Goal: Communication & Community: Share content

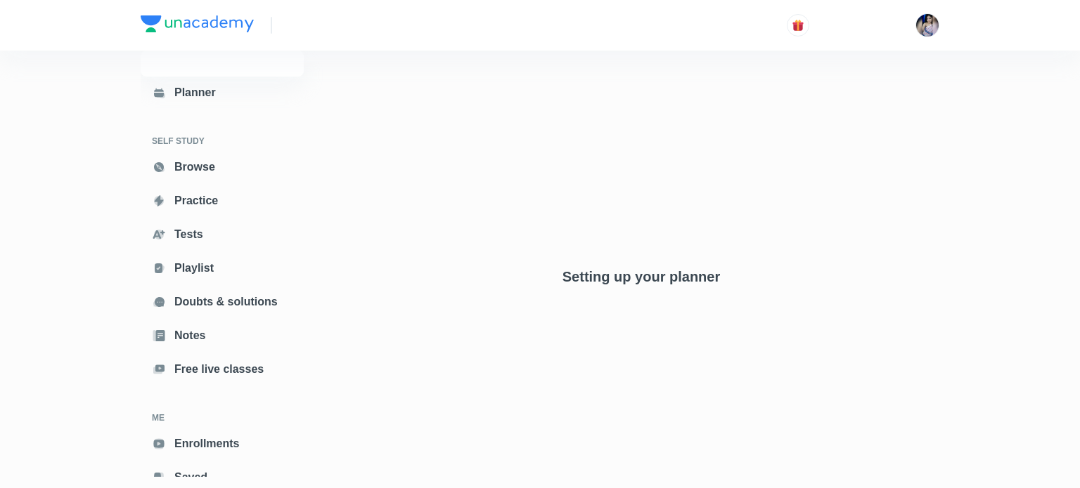
click at [848, 160] on div "Setting up your planner" at bounding box center [641, 221] width 596 height 438
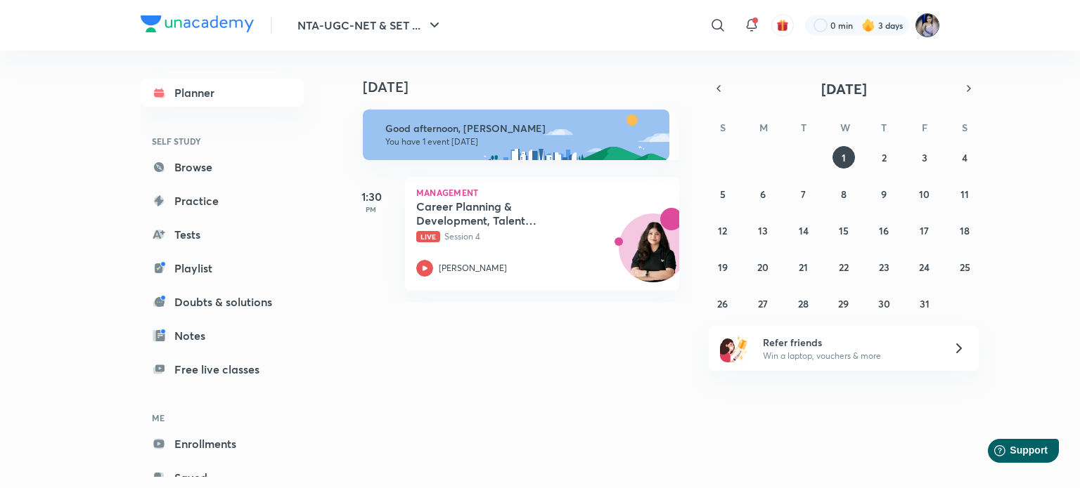
click at [927, 26] on img at bounding box center [927, 25] width 24 height 24
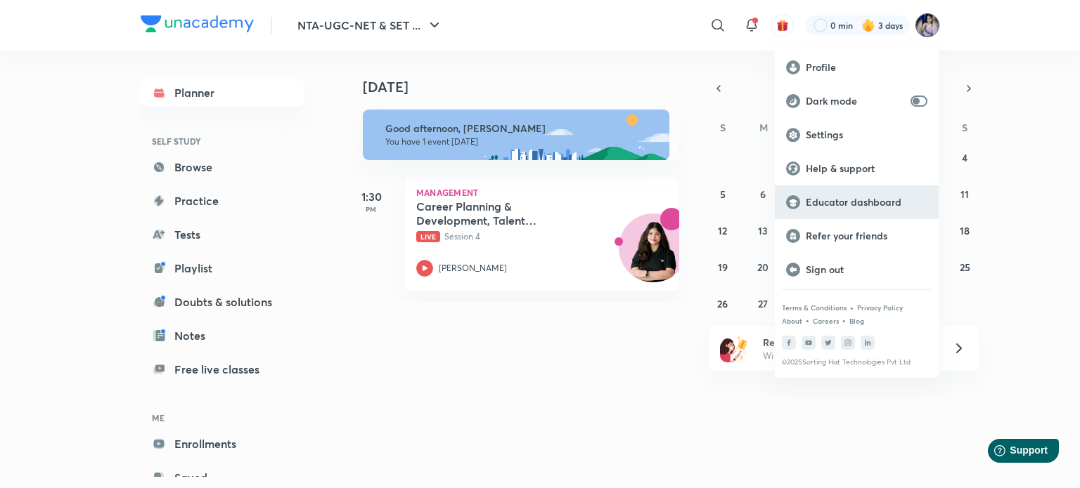
click at [854, 202] on p "Educator dashboard" at bounding box center [866, 202] width 122 height 13
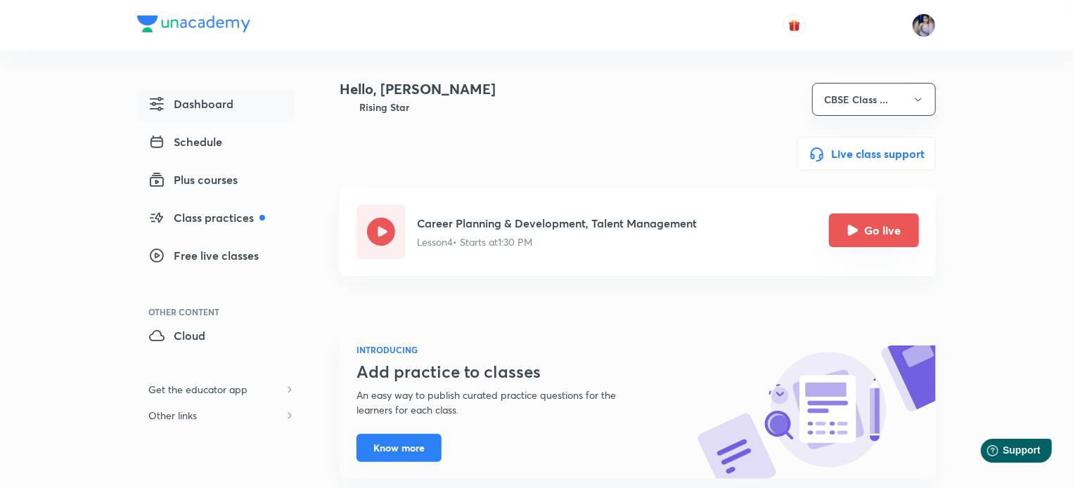
click at [849, 230] on icon "Go live" at bounding box center [853, 230] width 11 height 11
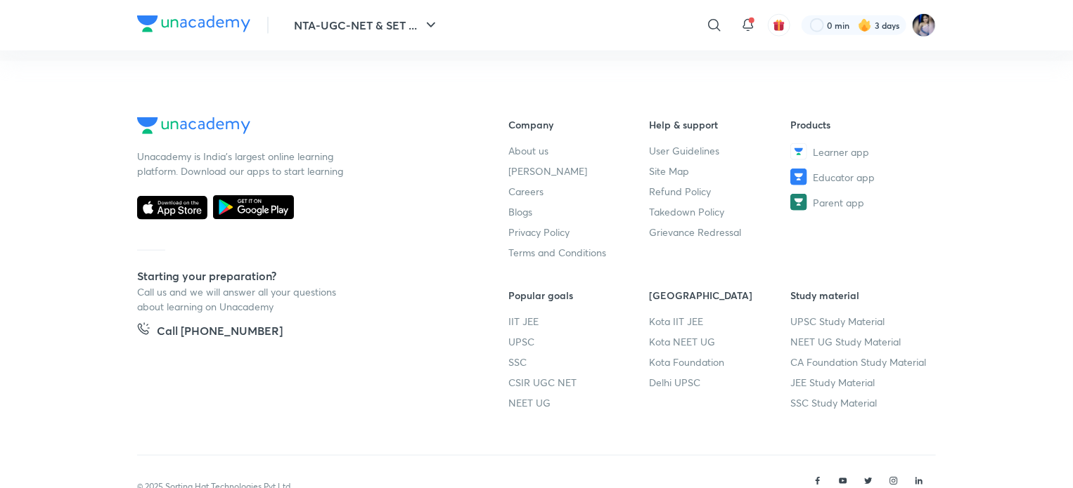
scroll to position [831, 0]
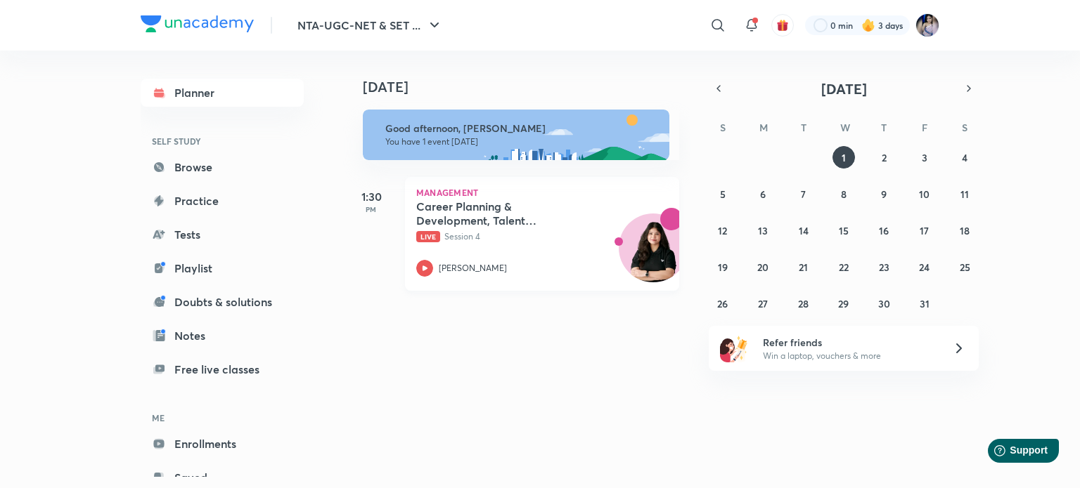
click at [428, 271] on icon at bounding box center [424, 268] width 17 height 17
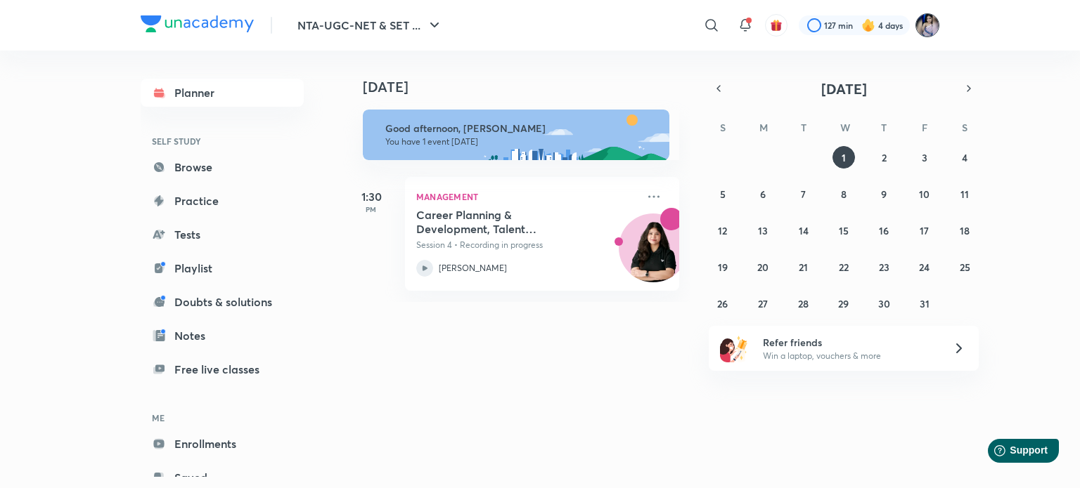
click at [928, 22] on img at bounding box center [927, 25] width 24 height 24
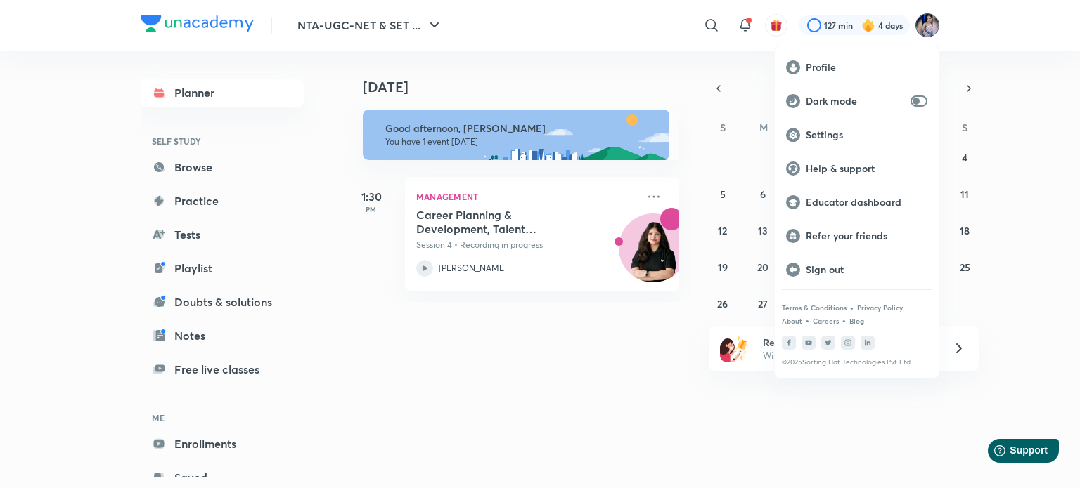
click at [1021, 90] on div at bounding box center [540, 244] width 1080 height 488
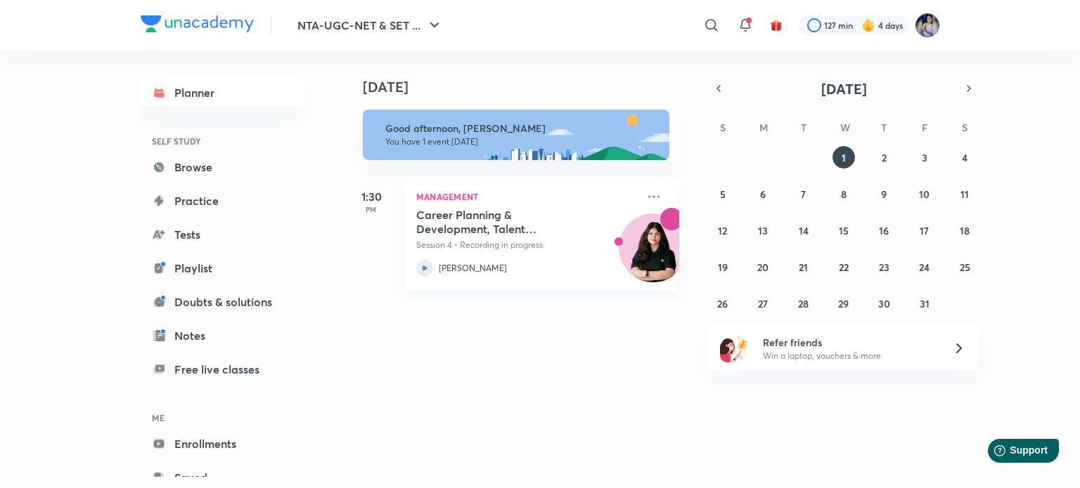
click at [926, 21] on img at bounding box center [927, 25] width 24 height 24
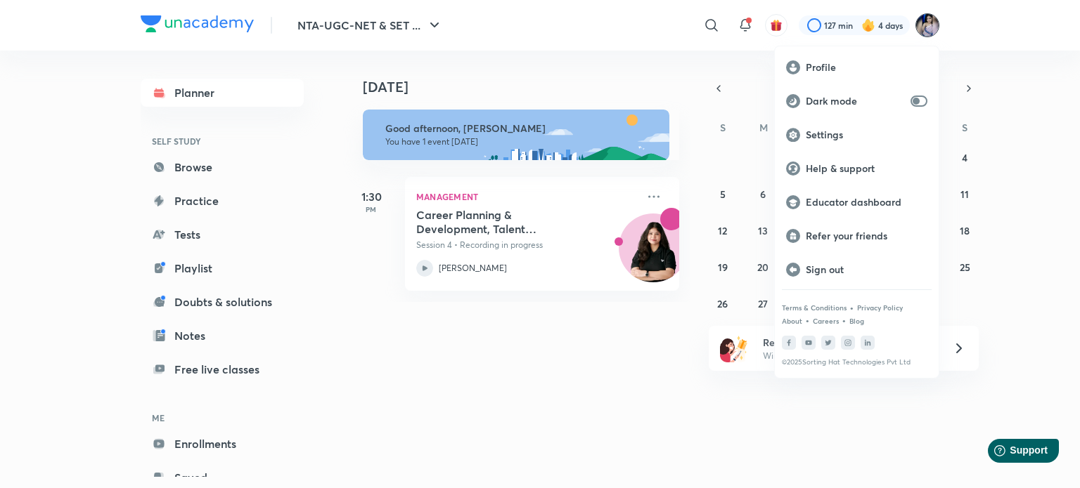
click at [992, 117] on div at bounding box center [540, 244] width 1080 height 488
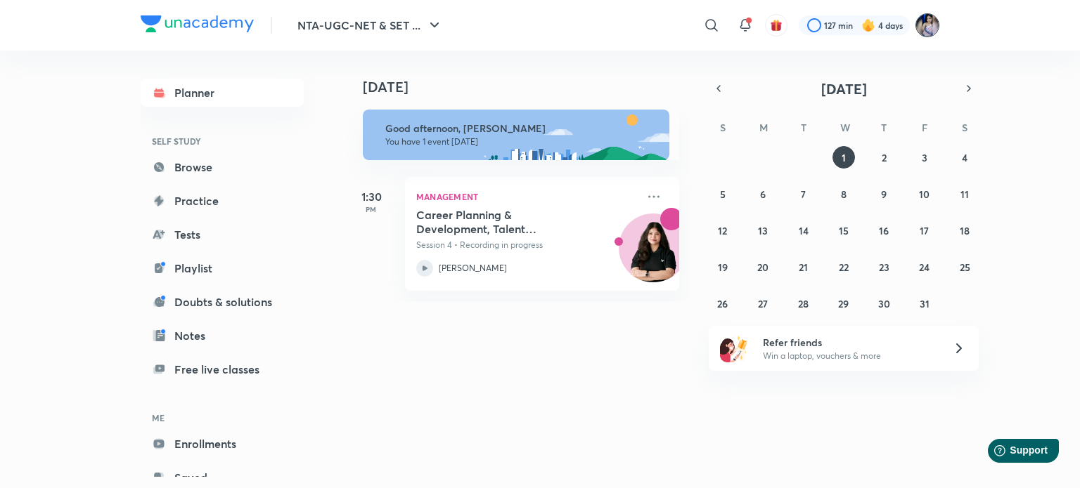
click at [925, 30] on img at bounding box center [927, 25] width 24 height 24
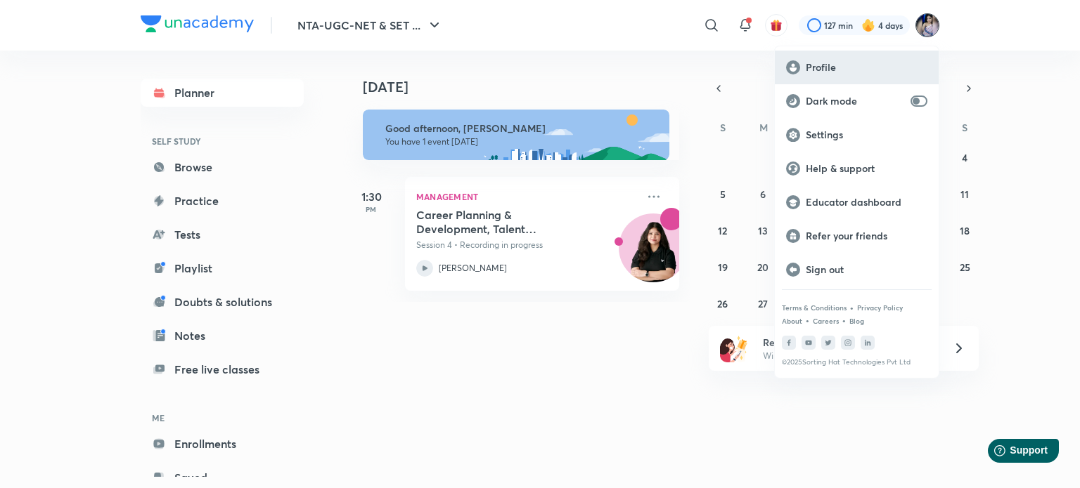
click at [831, 62] on p "Profile" at bounding box center [866, 67] width 122 height 13
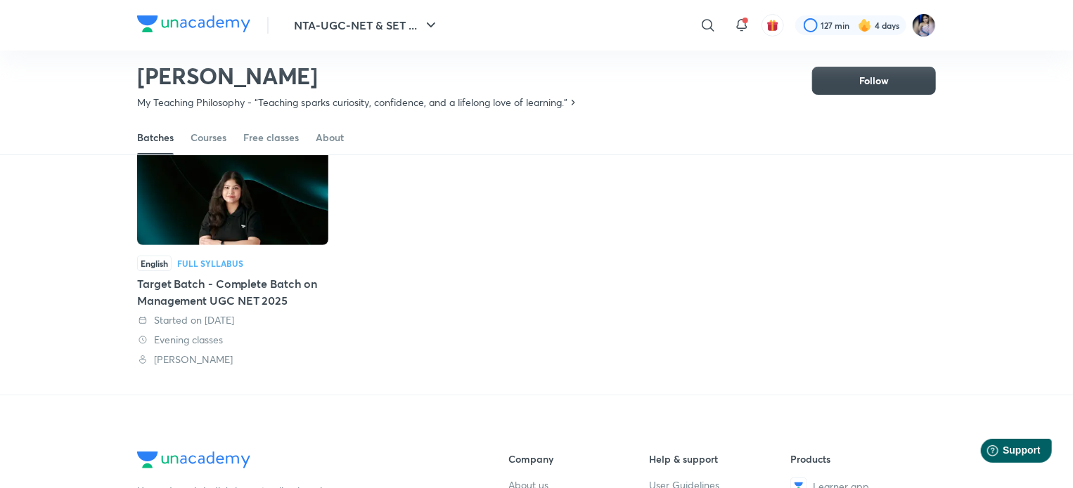
scroll to position [202, 0]
